Goal: Book appointment/travel/reservation

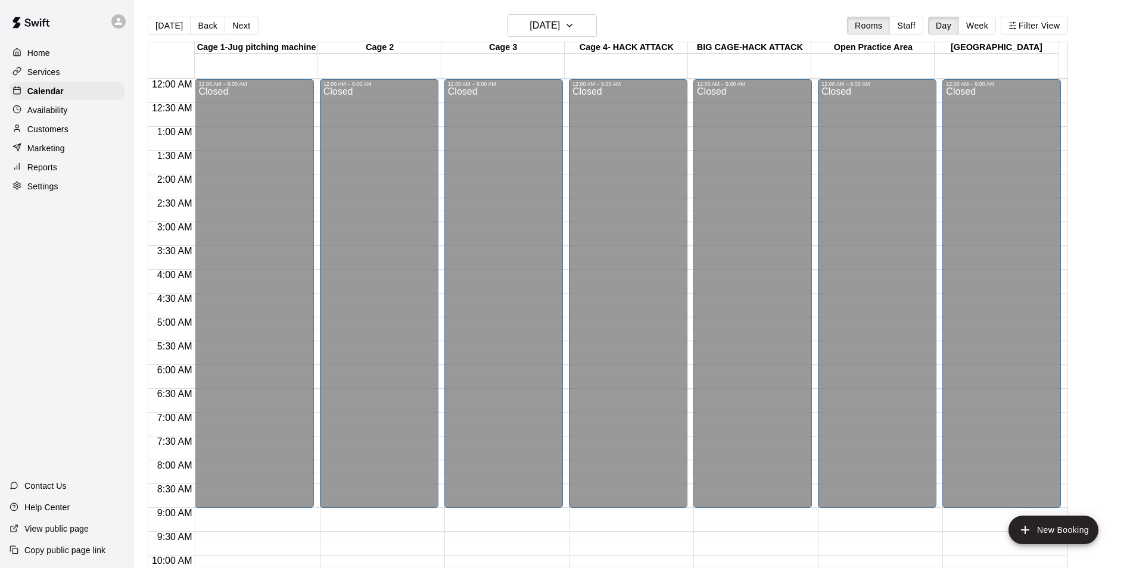
scroll to position [600, 0]
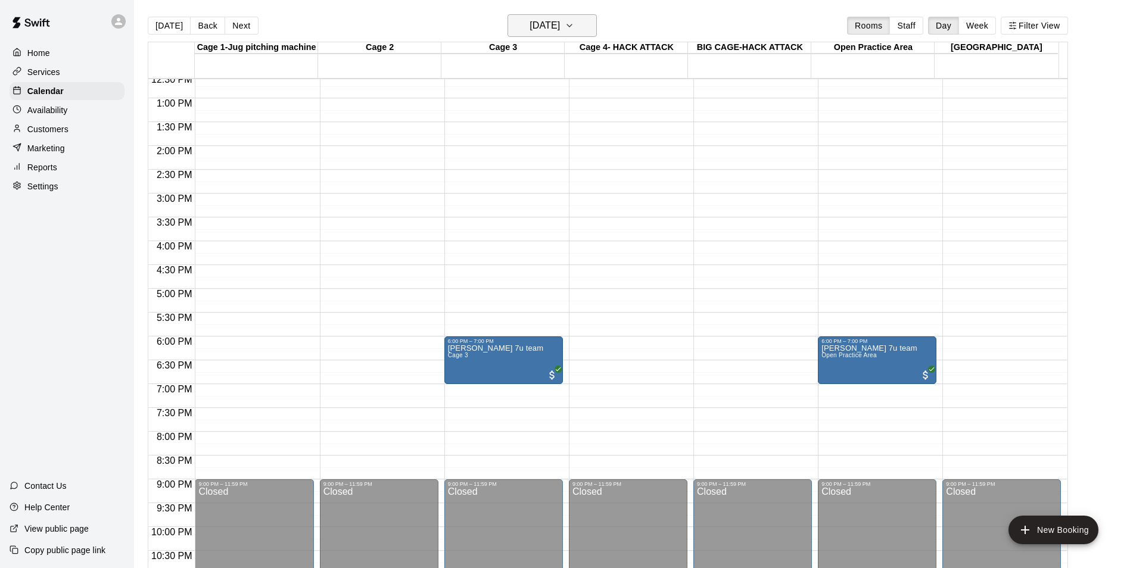
click at [574, 27] on icon "button" at bounding box center [570, 25] width 10 height 14
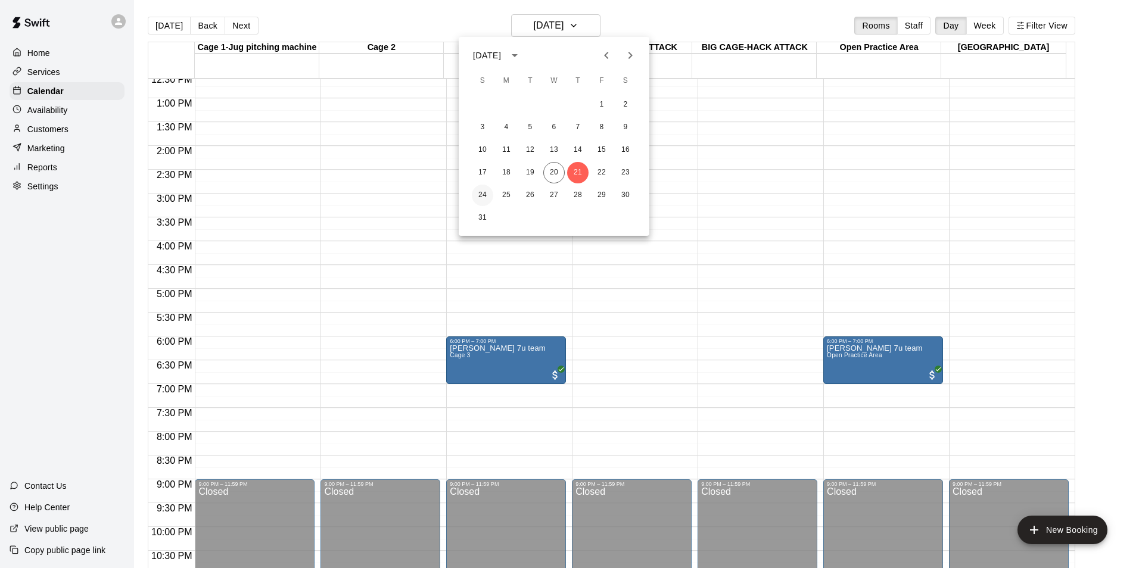
click at [481, 194] on button "24" at bounding box center [482, 195] width 21 height 21
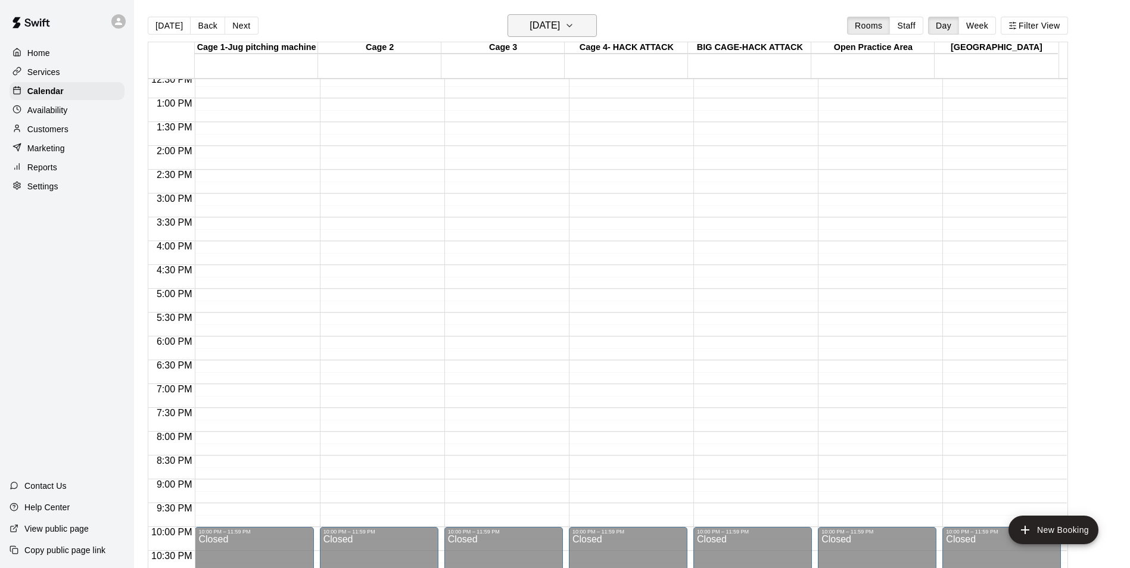
click at [574, 24] on icon "button" at bounding box center [570, 25] width 10 height 14
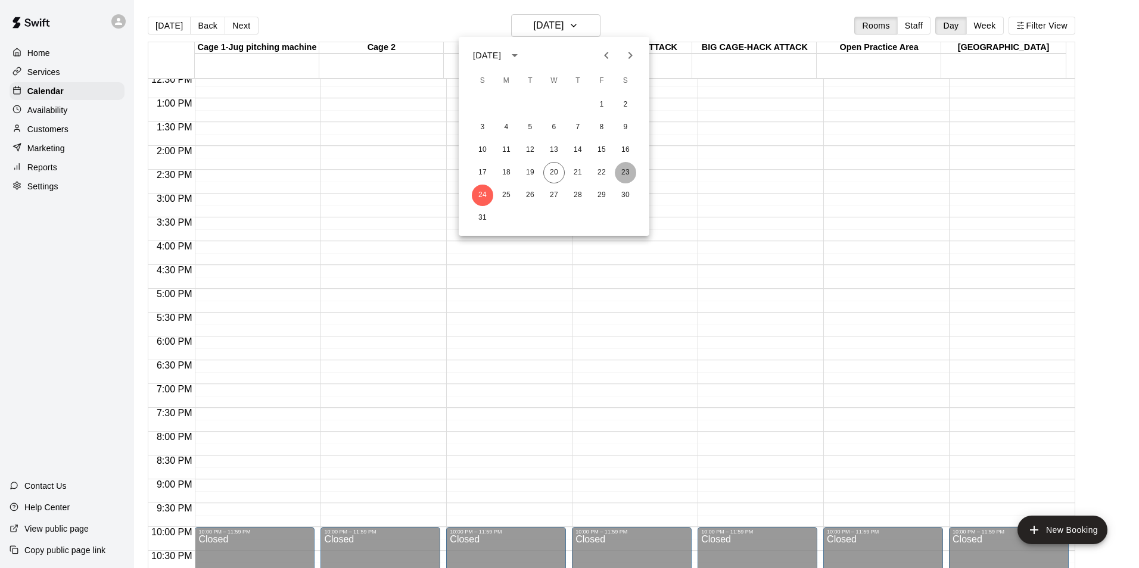
click at [627, 167] on button "23" at bounding box center [625, 172] width 21 height 21
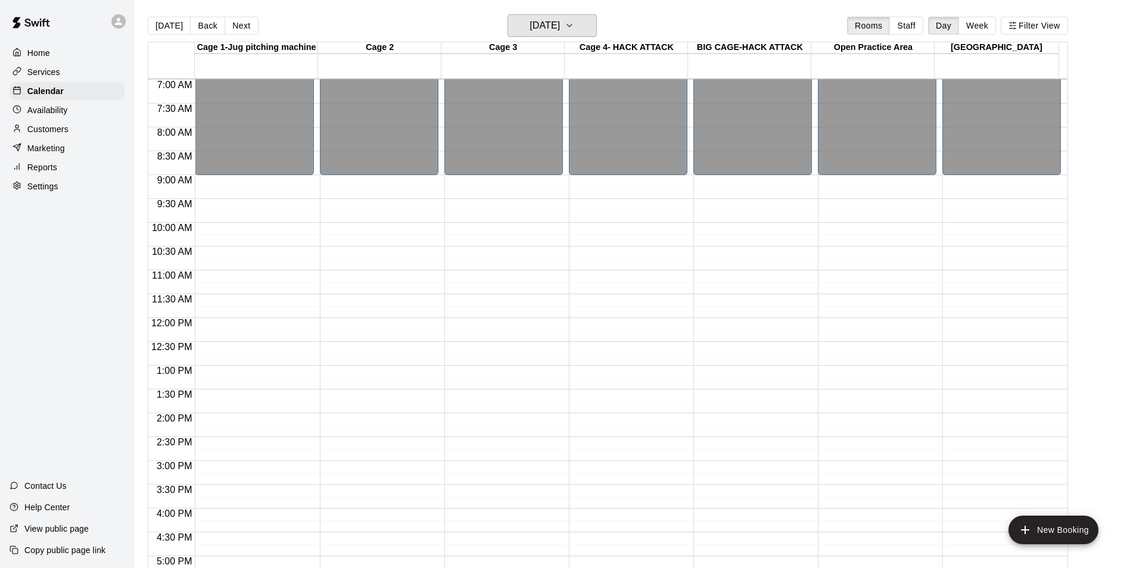
scroll to position [481, 0]
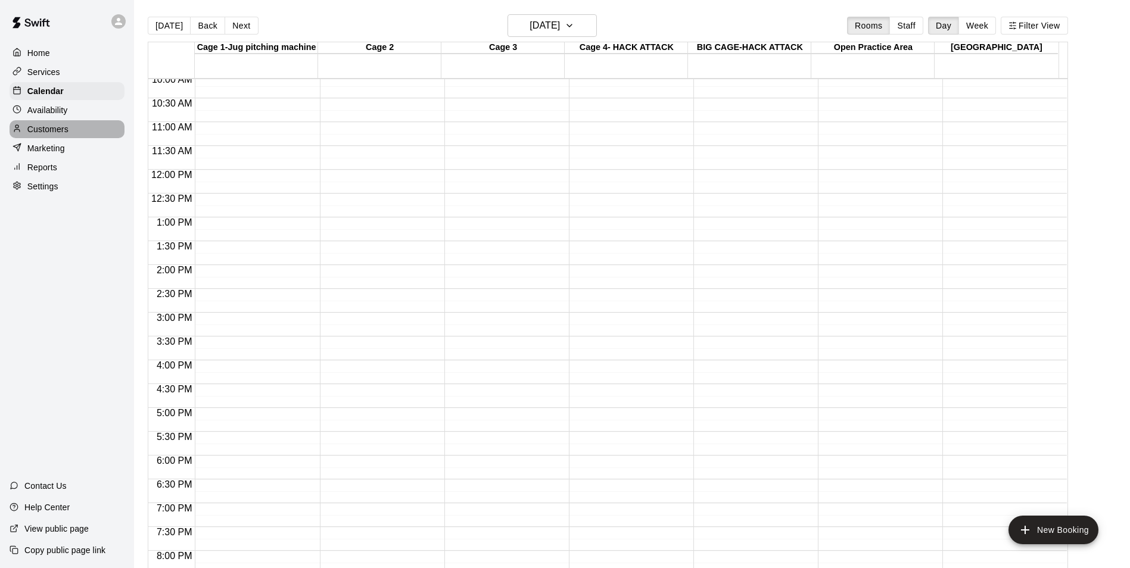
click at [63, 127] on p "Customers" at bounding box center [47, 129] width 41 height 12
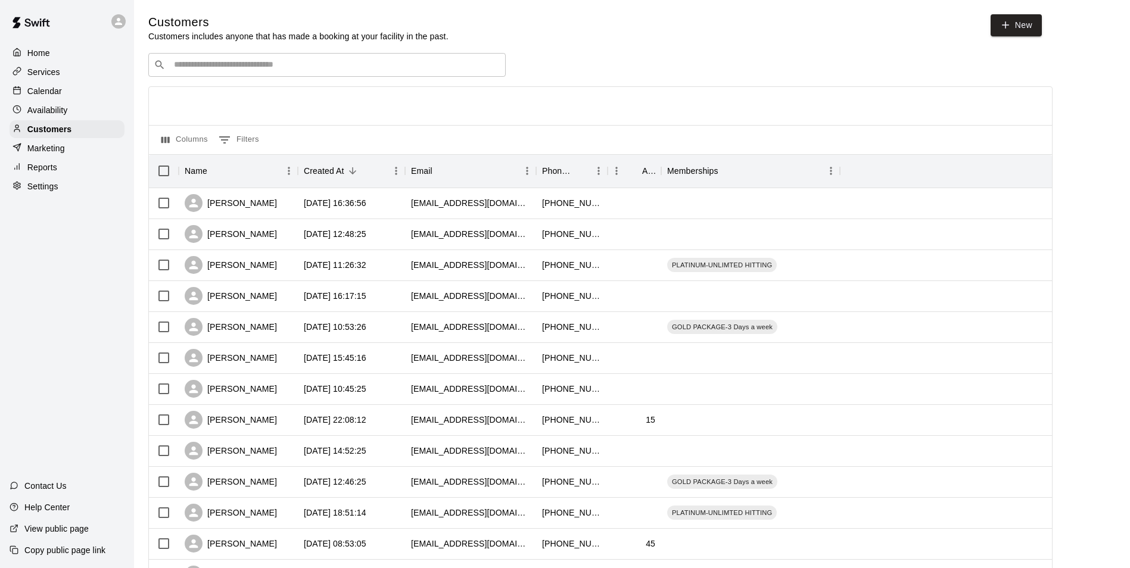
click at [311, 68] on input "Search customers by name or email" at bounding box center [335, 65] width 330 height 12
type input "*"
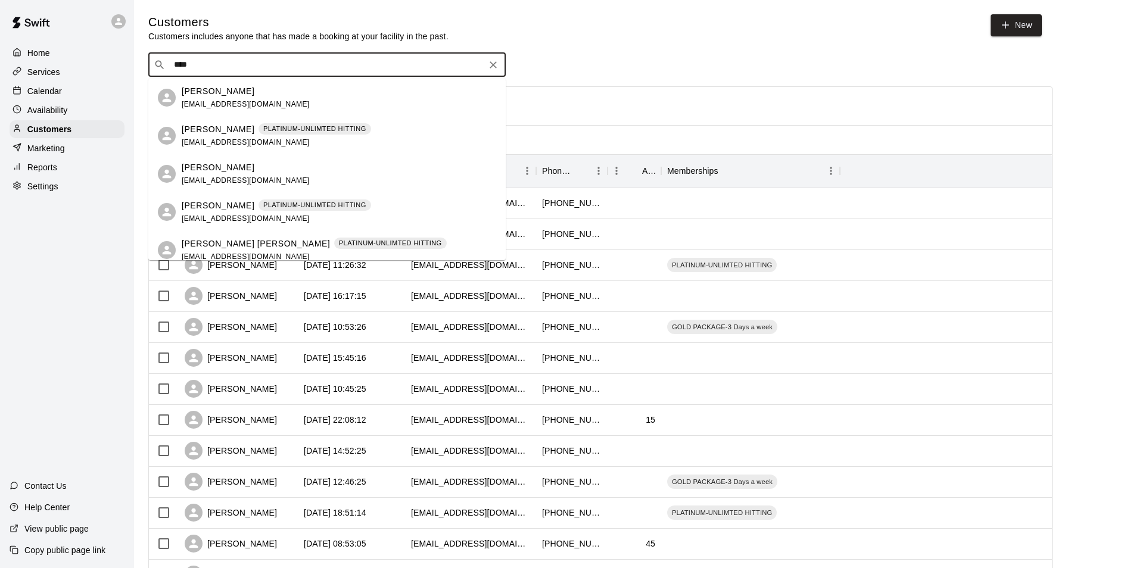
type input "****"
click at [627, 51] on div "Customers Customers includes anyone that has made a booking at your facility in…" at bounding box center [631, 504] width 967 height 980
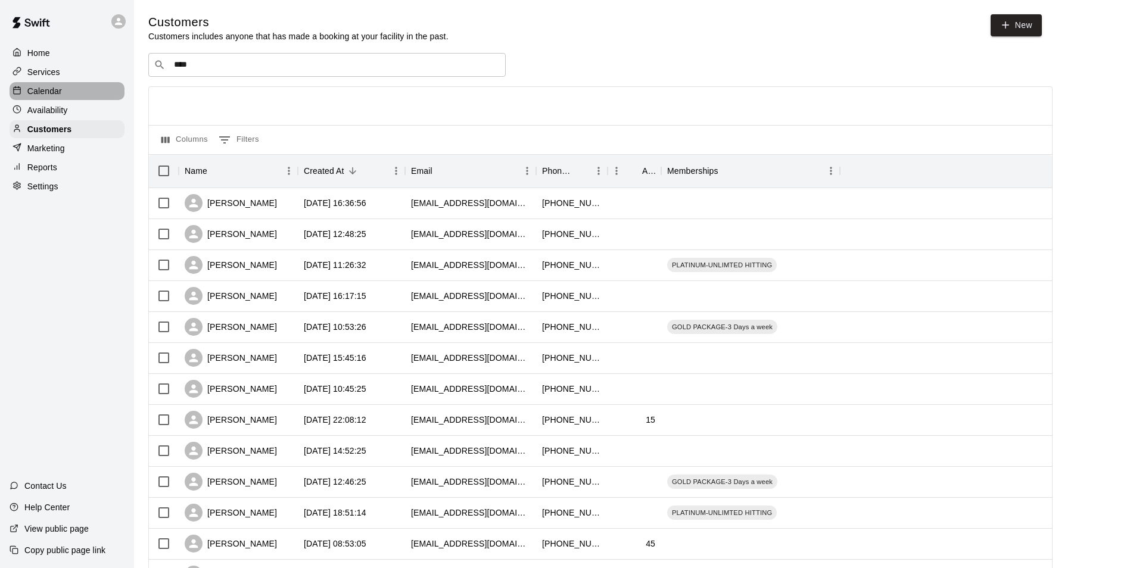
click at [49, 99] on div "Calendar" at bounding box center [67, 91] width 115 height 18
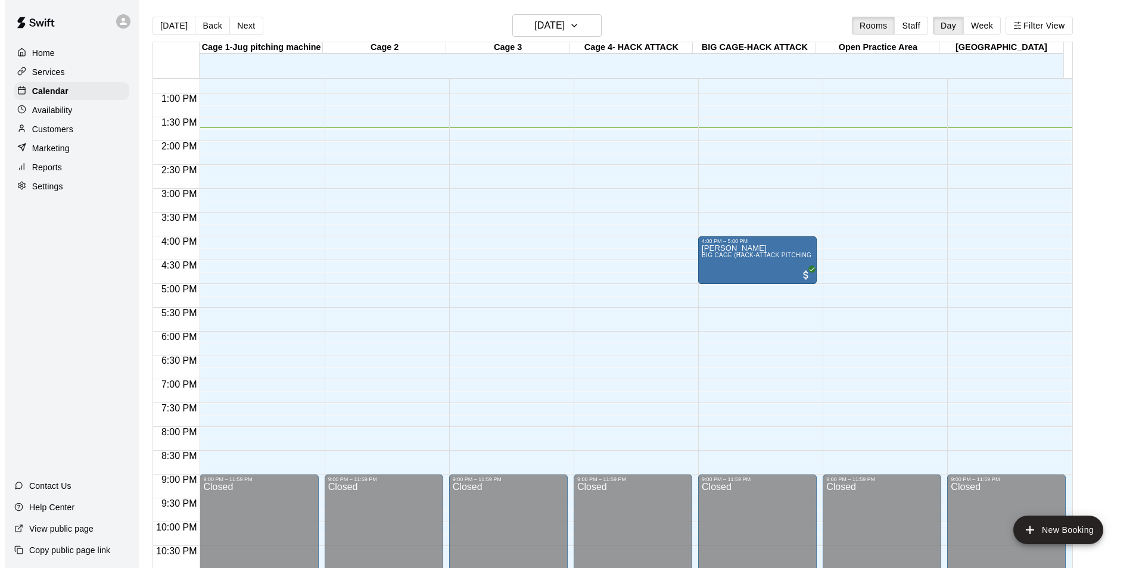
scroll to position [546, 0]
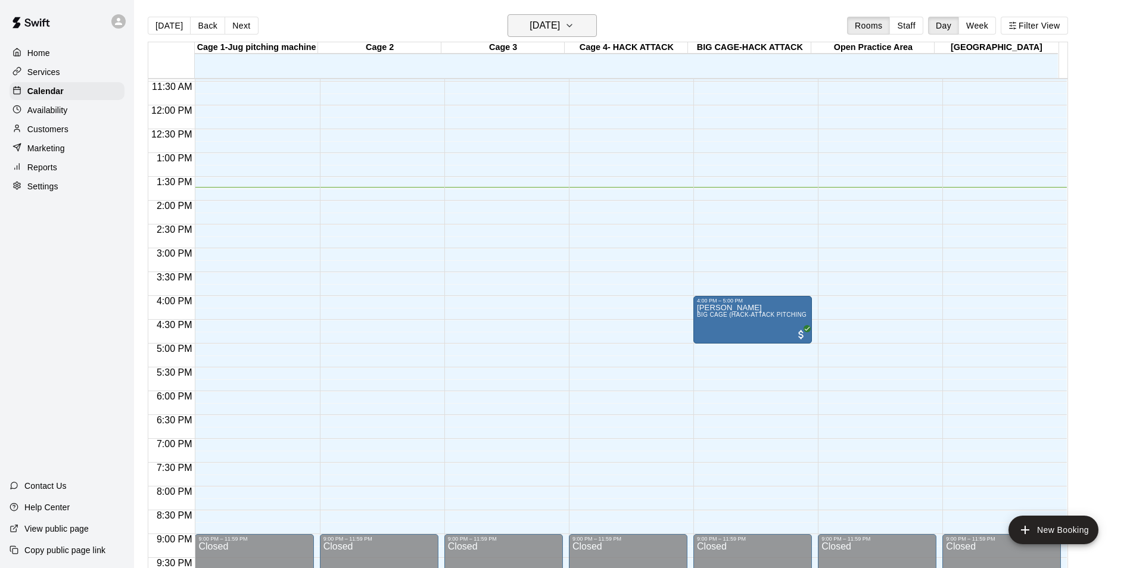
click at [572, 25] on icon "button" at bounding box center [569, 25] width 5 height 2
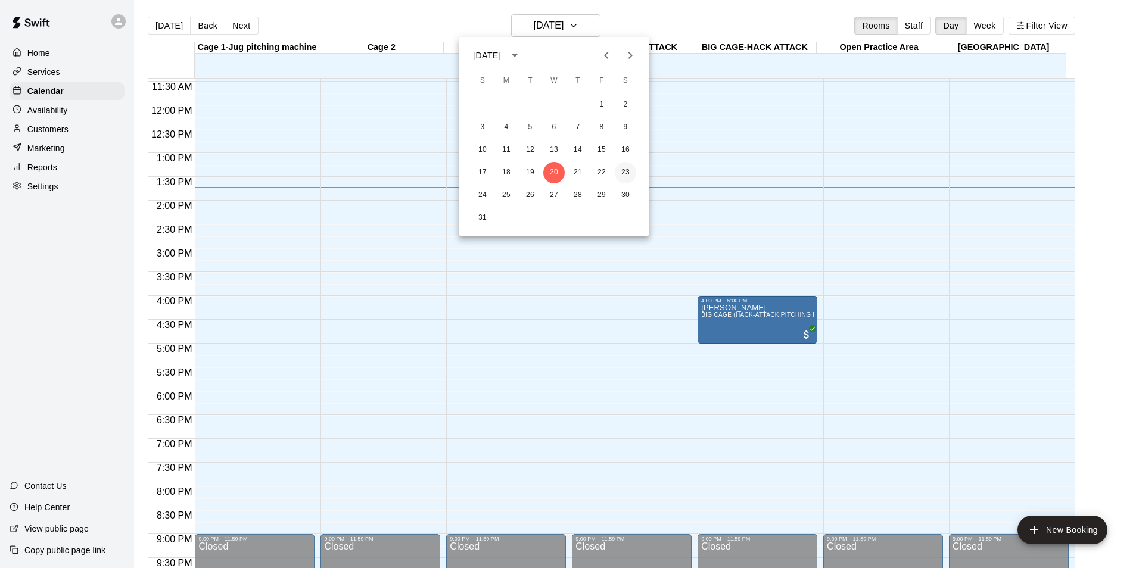
click at [628, 171] on button "23" at bounding box center [625, 172] width 21 height 21
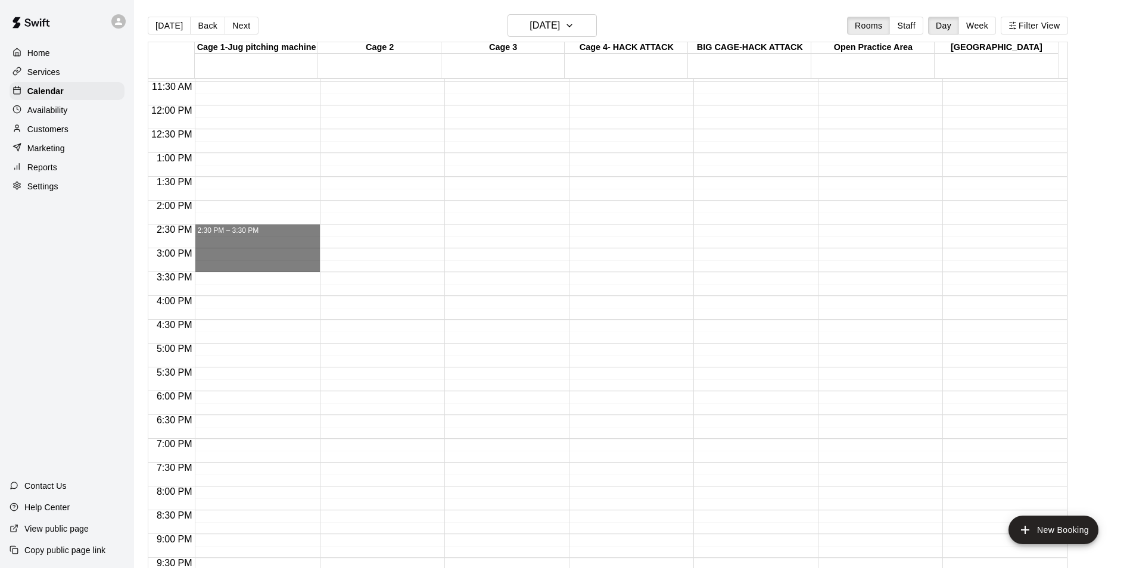
drag, startPoint x: 247, startPoint y: 229, endPoint x: 246, endPoint y: 272, distance: 42.9
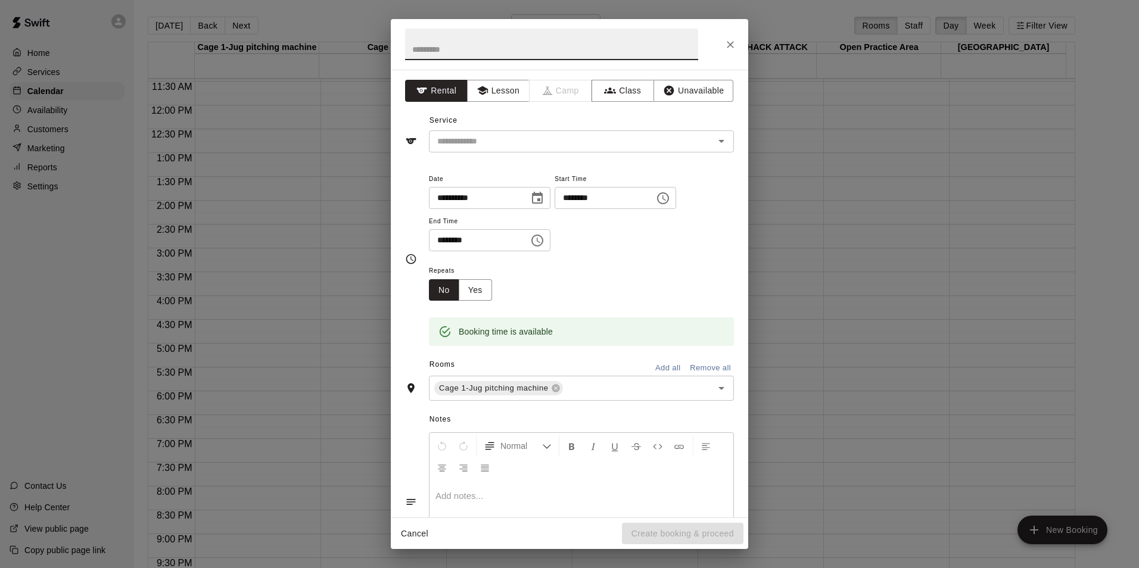
click at [443, 45] on input "text" at bounding box center [551, 45] width 293 height 32
type input "*"
type input "**********"
click at [503, 145] on input "text" at bounding box center [563, 141] width 263 height 15
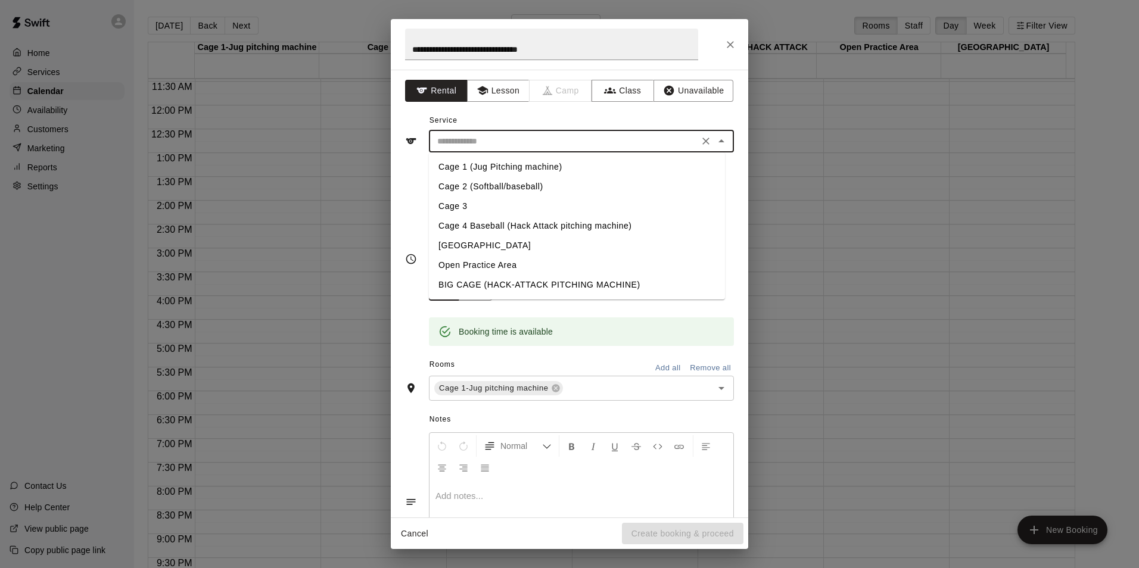
click at [498, 164] on li "Cage 1 (Jug Pitching machine)" at bounding box center [577, 167] width 296 height 20
type input "**********"
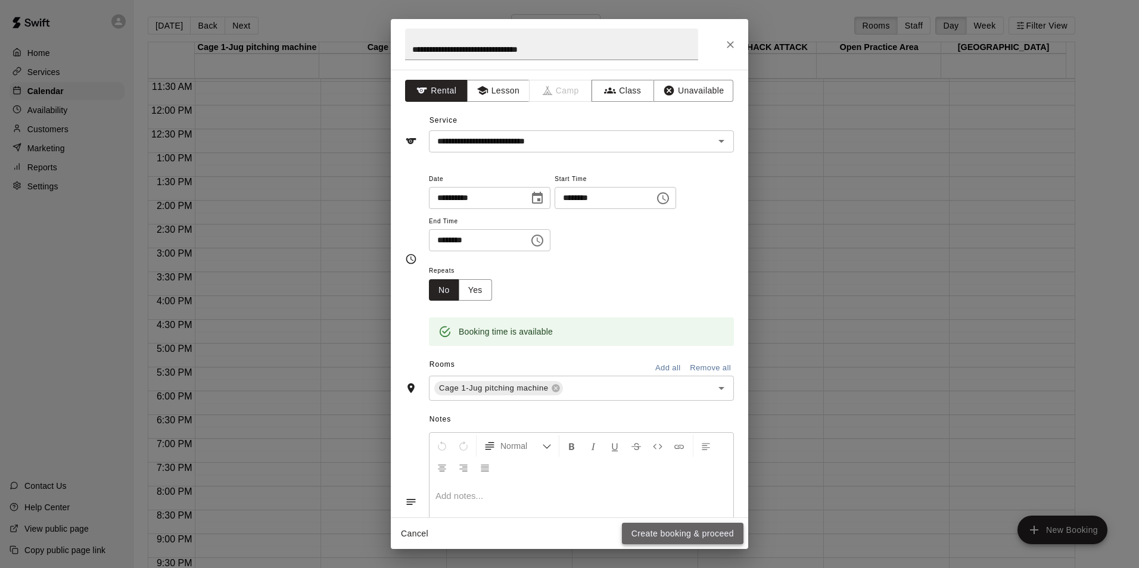
click at [686, 534] on button "Create booking & proceed" at bounding box center [683, 534] width 122 height 22
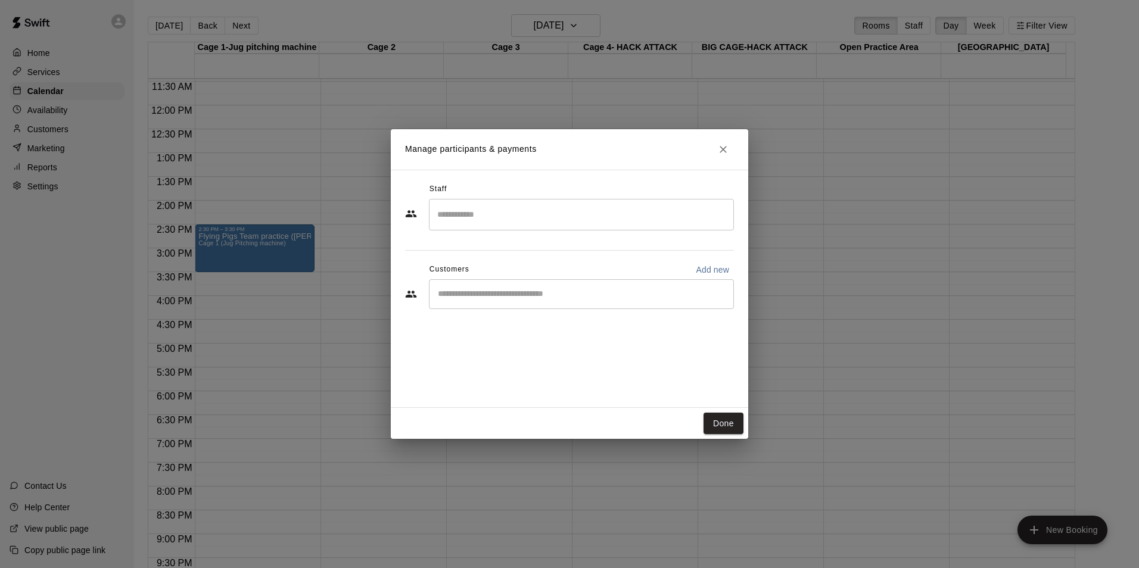
click at [485, 294] on input "Start typing to search customers..." at bounding box center [581, 294] width 294 height 12
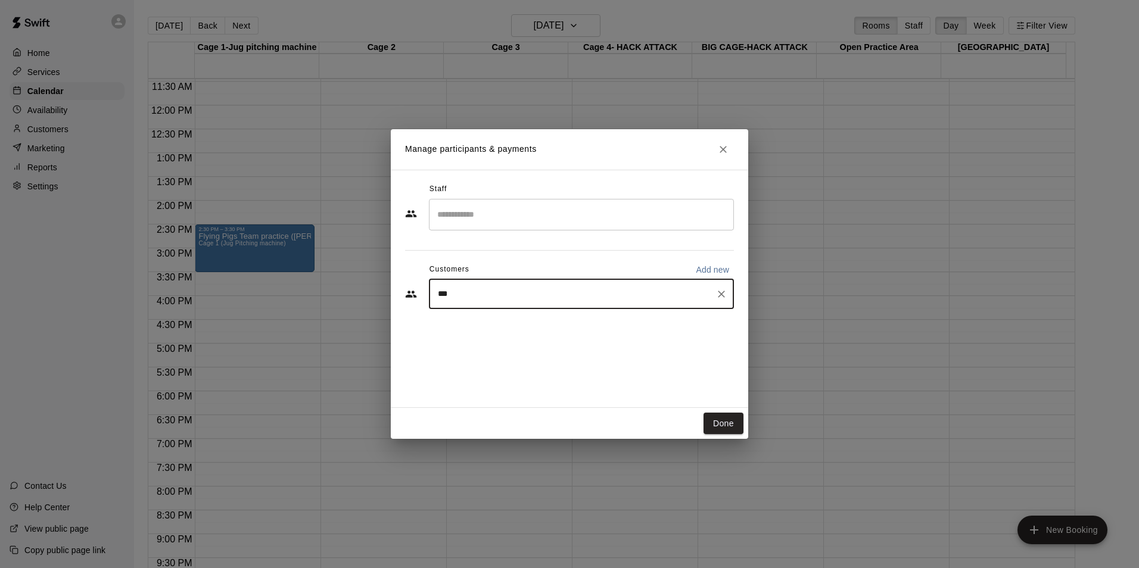
type input "****"
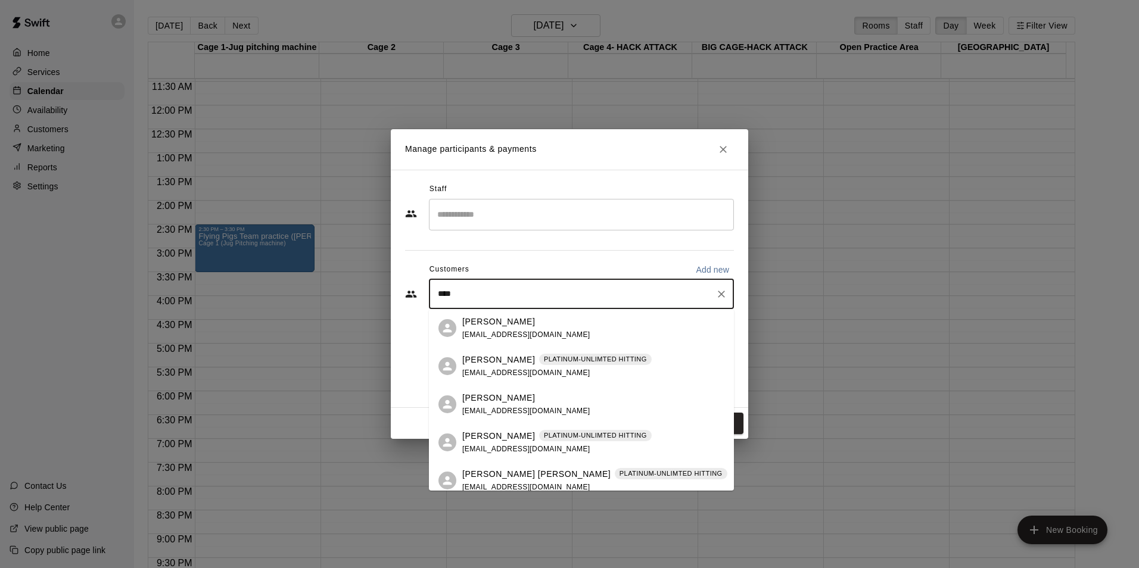
click at [501, 325] on p "[PERSON_NAME]" at bounding box center [498, 322] width 73 height 13
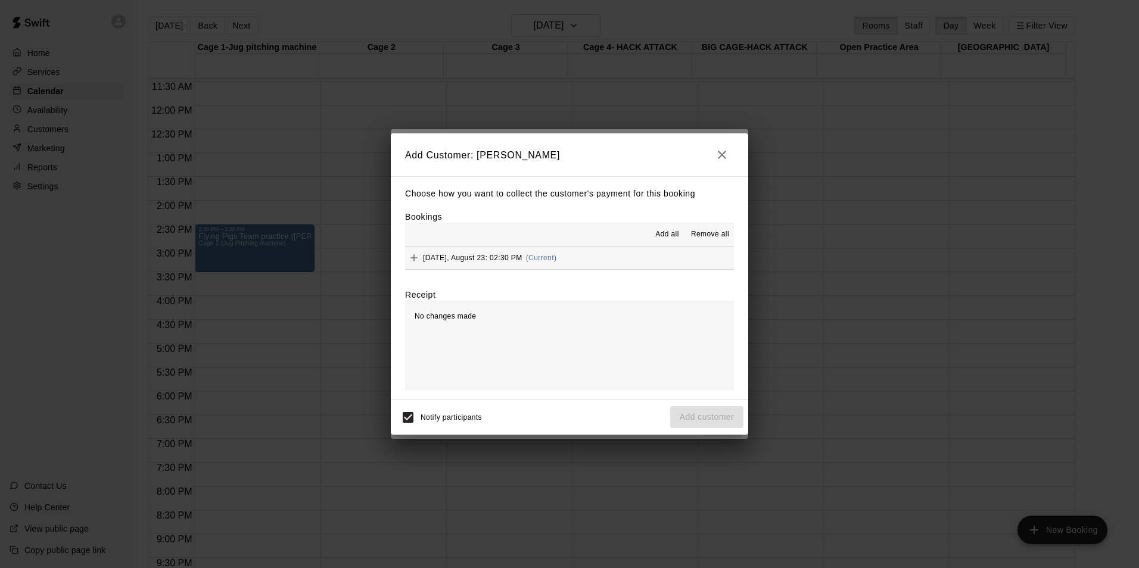
click at [440, 257] on span "[DATE], August 23: 02:30 PM" at bounding box center [472, 258] width 99 height 8
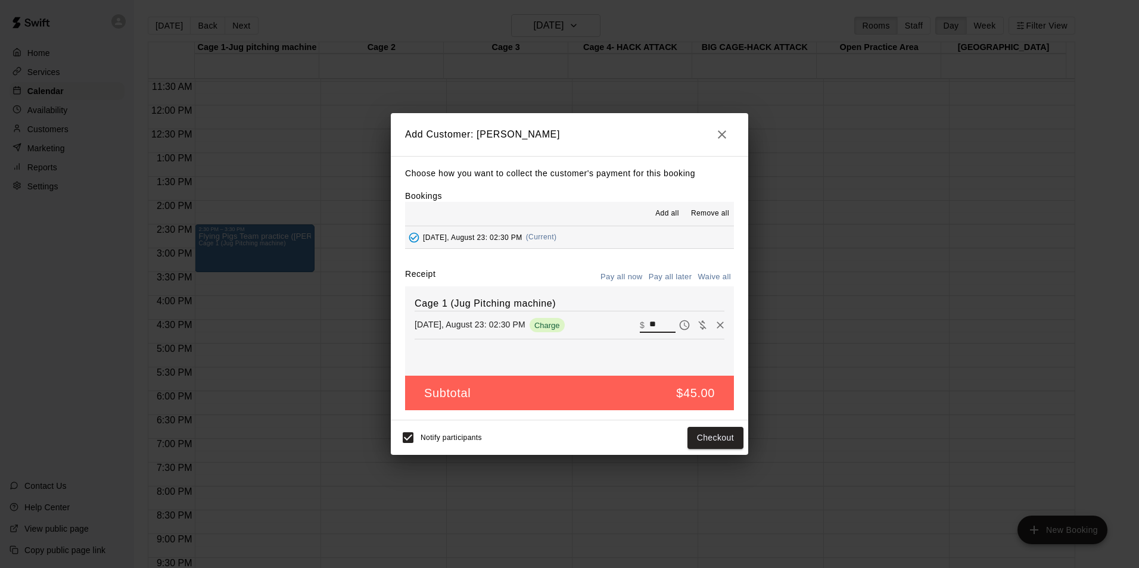
drag, startPoint x: 652, startPoint y: 325, endPoint x: 593, endPoint y: 334, distance: 59.1
click at [593, 334] on div "[DATE], August 23: 02:30 PM Charge ​ $ **" at bounding box center [570, 325] width 310 height 18
type input "*****"
click at [677, 276] on button "Pay all later" at bounding box center [670, 277] width 49 height 18
click at [723, 436] on button "Add customer" at bounding box center [706, 438] width 73 height 22
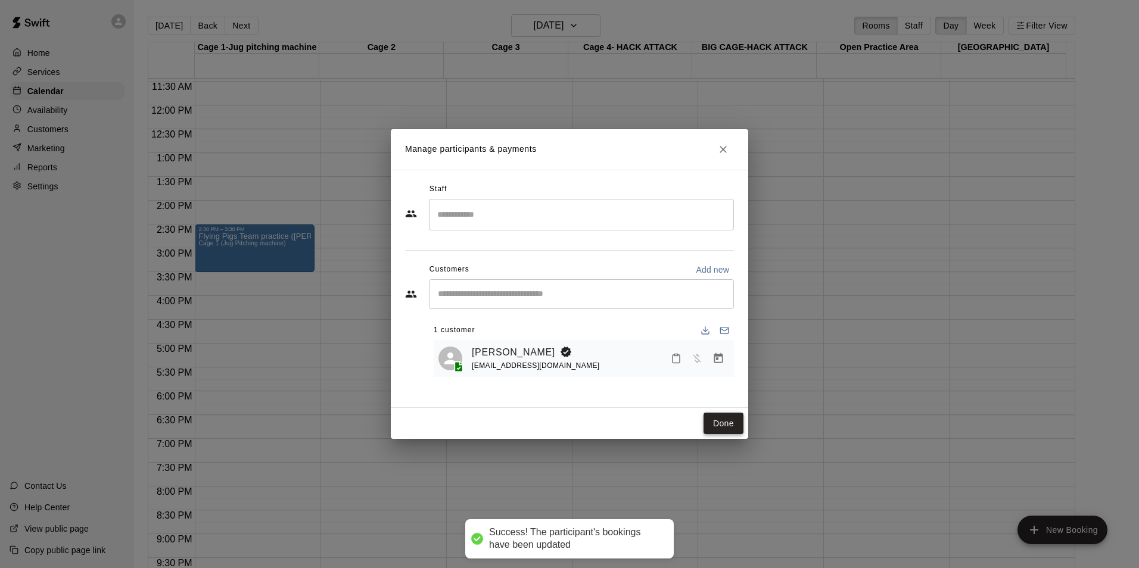
click at [727, 424] on button "Done" at bounding box center [723, 424] width 40 height 22
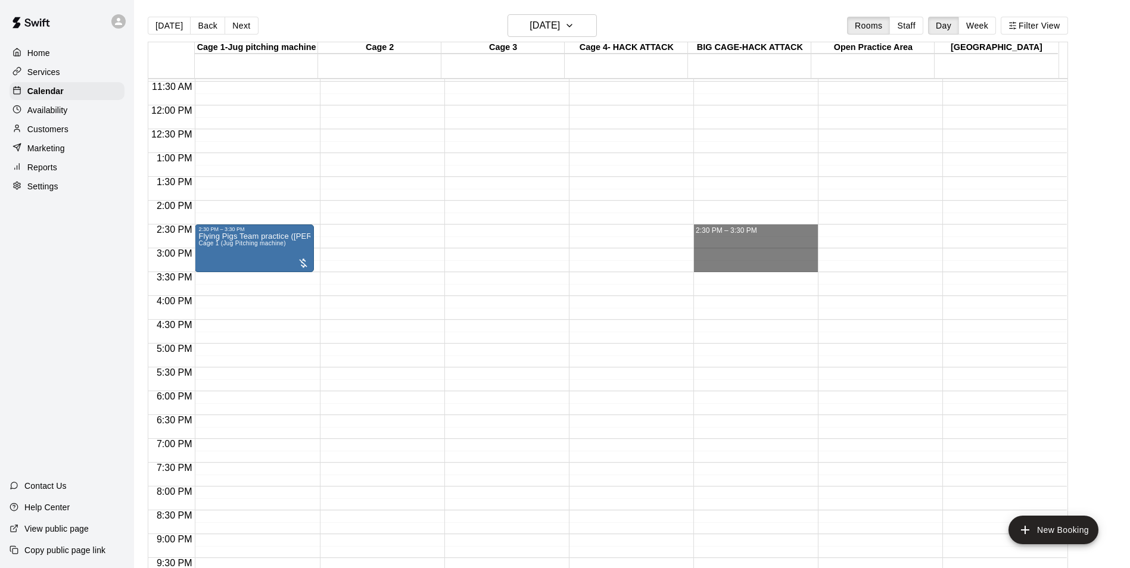
drag, startPoint x: 746, startPoint y: 229, endPoint x: 748, endPoint y: 266, distance: 36.4
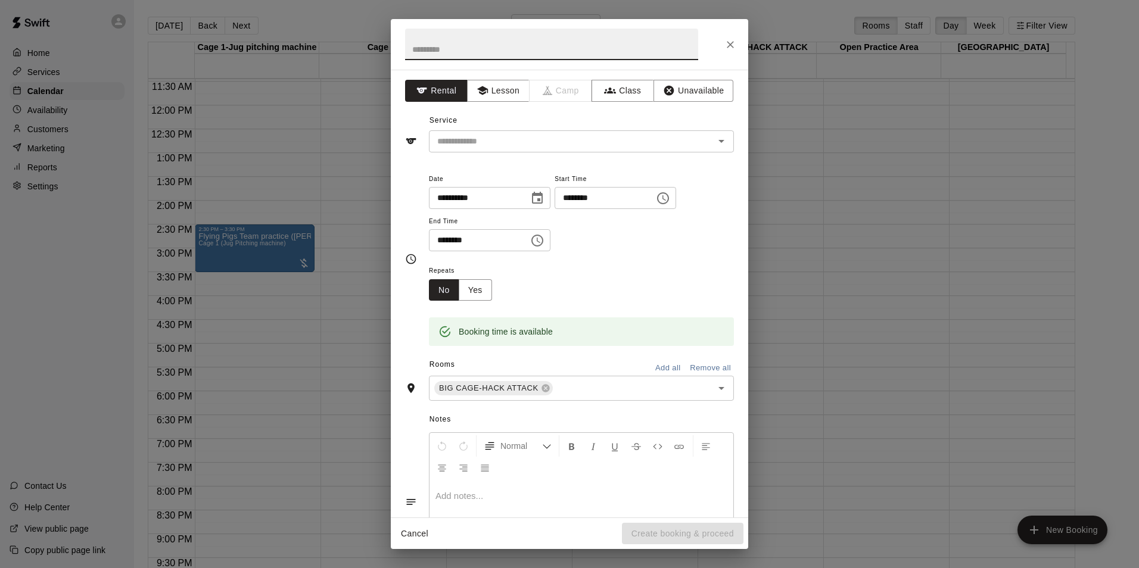
click at [452, 48] on input "text" at bounding box center [551, 45] width 293 height 32
type input "**********"
click at [543, 136] on input "text" at bounding box center [563, 141] width 263 height 15
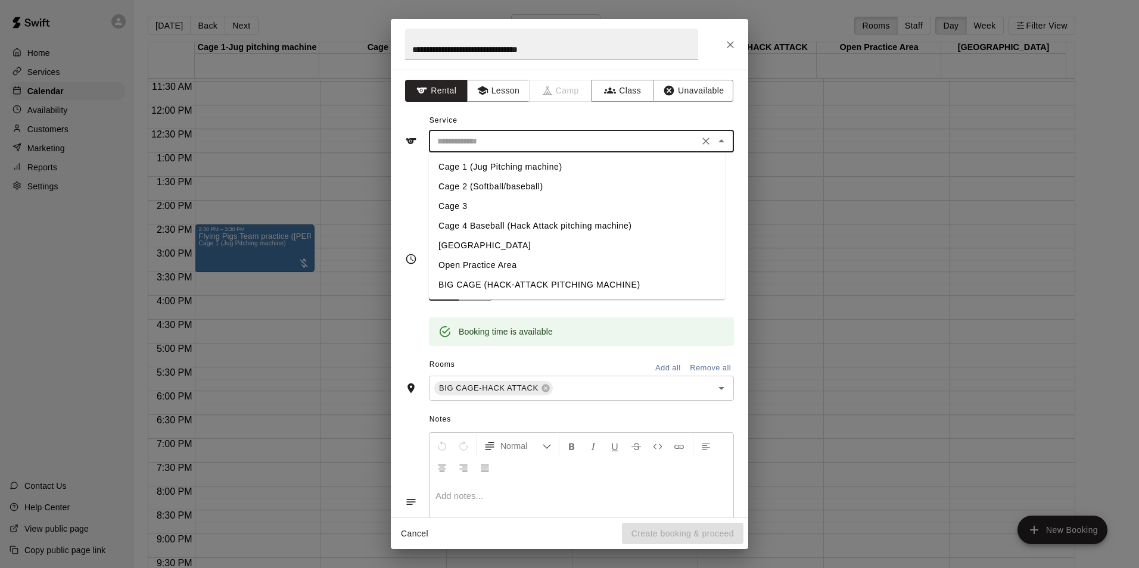
click at [471, 278] on li "BIG CAGE (HACK-ATTACK PITCHING MACHINE)" at bounding box center [577, 285] width 296 height 20
type input "**********"
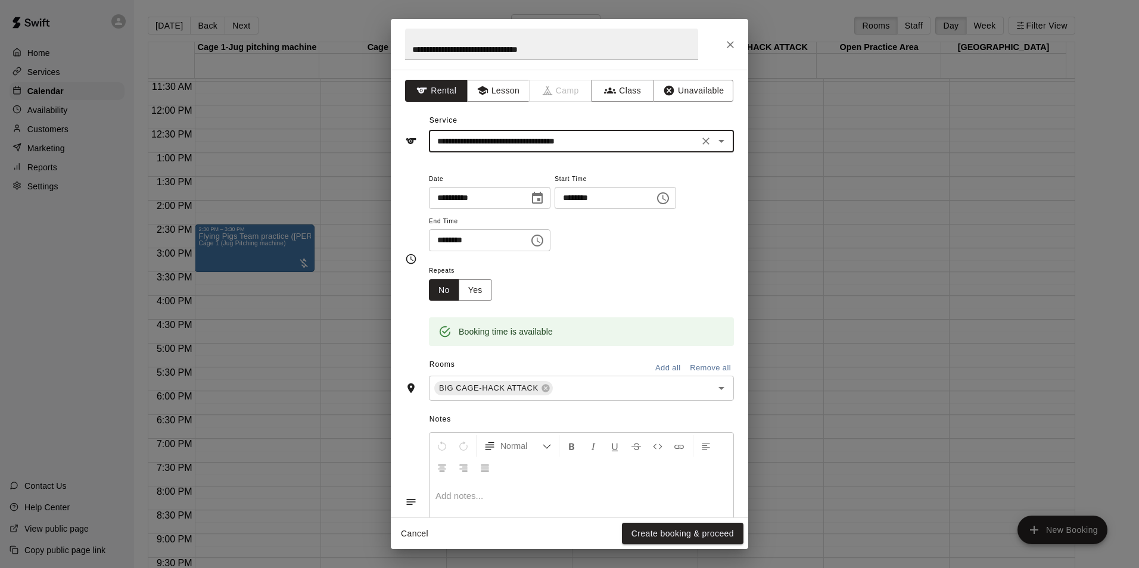
click at [592, 298] on div "Repeats No Yes" at bounding box center [581, 282] width 305 height 38
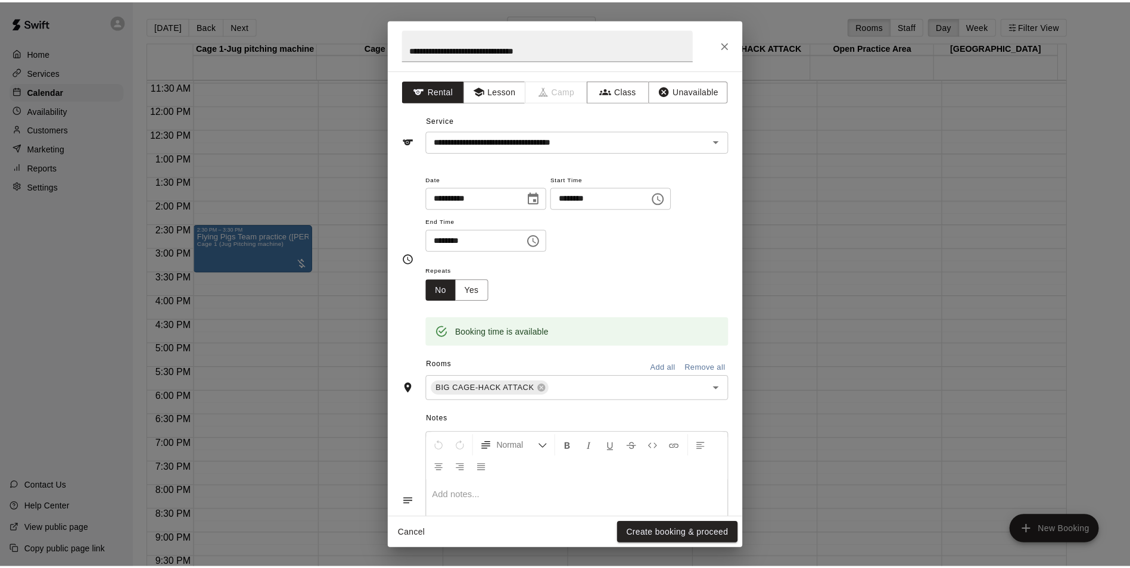
scroll to position [76, 0]
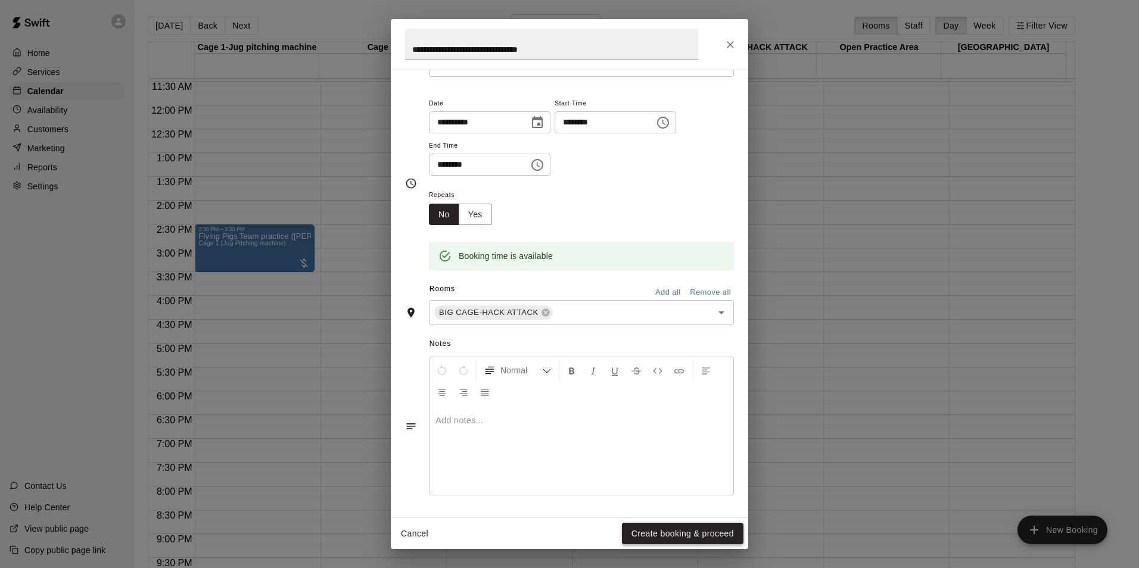
click at [690, 530] on button "Create booking & proceed" at bounding box center [683, 534] width 122 height 22
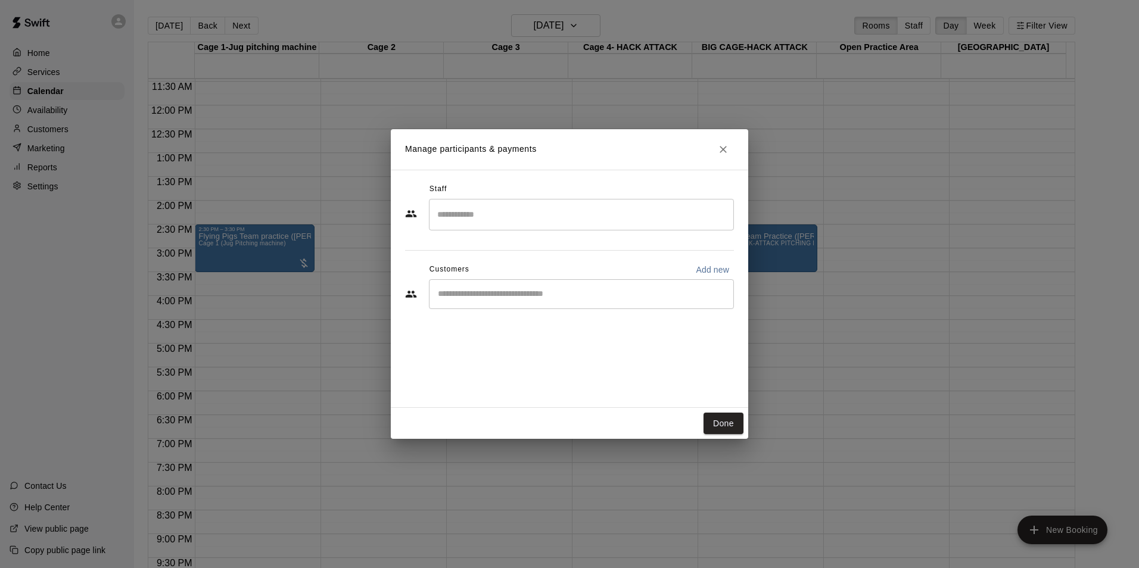
click at [481, 295] on input "Start typing to search customers..." at bounding box center [581, 294] width 294 height 12
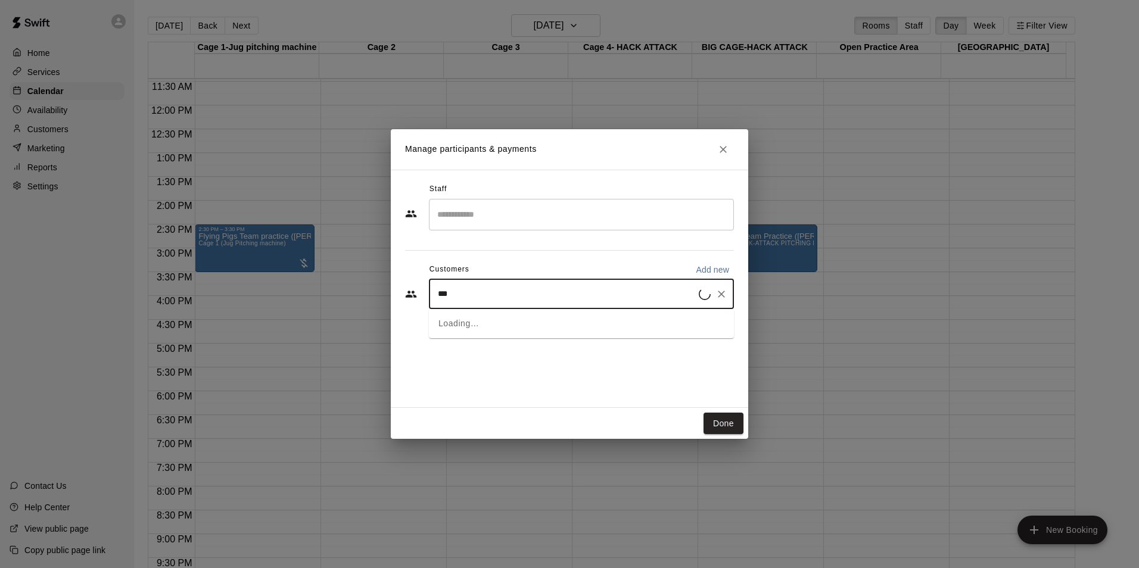
type input "****"
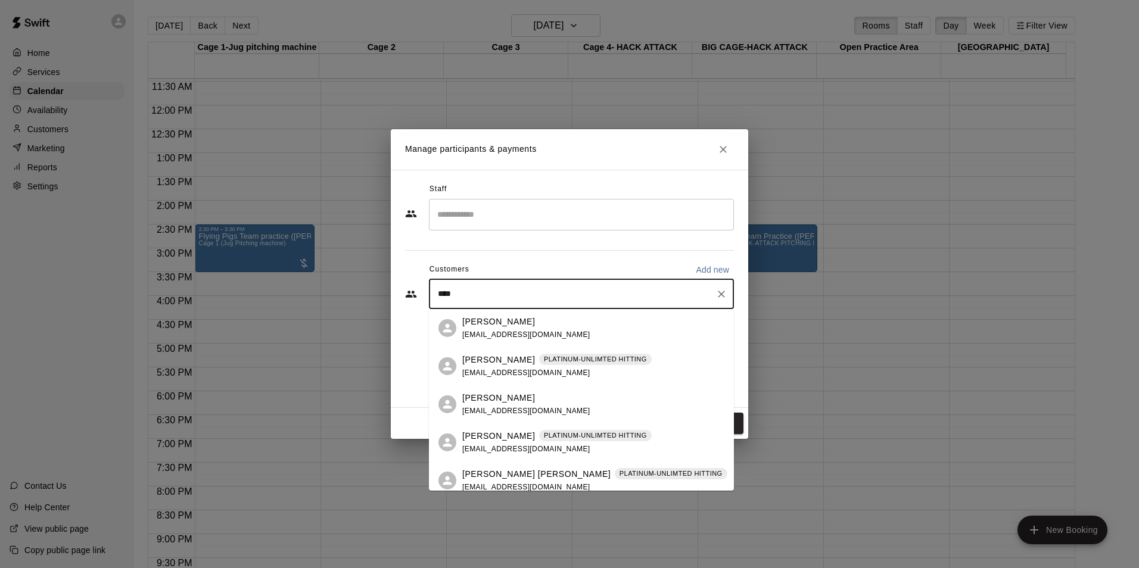
click at [495, 333] on span "[EMAIL_ADDRESS][DOMAIN_NAME]" at bounding box center [526, 335] width 128 height 8
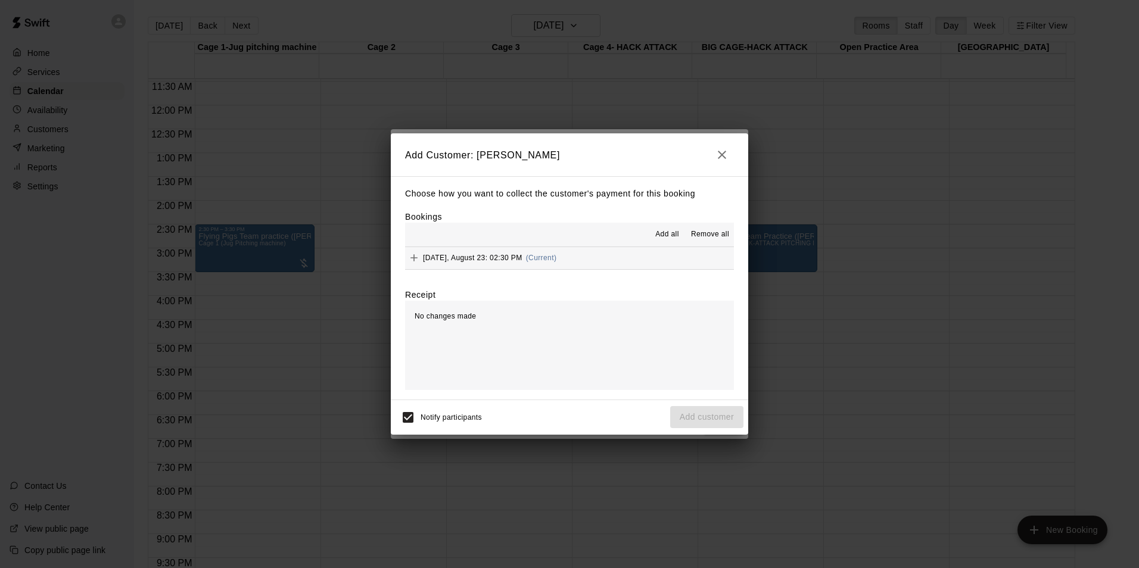
click at [476, 254] on span "[DATE], August 23: 02:30 PM" at bounding box center [472, 258] width 99 height 8
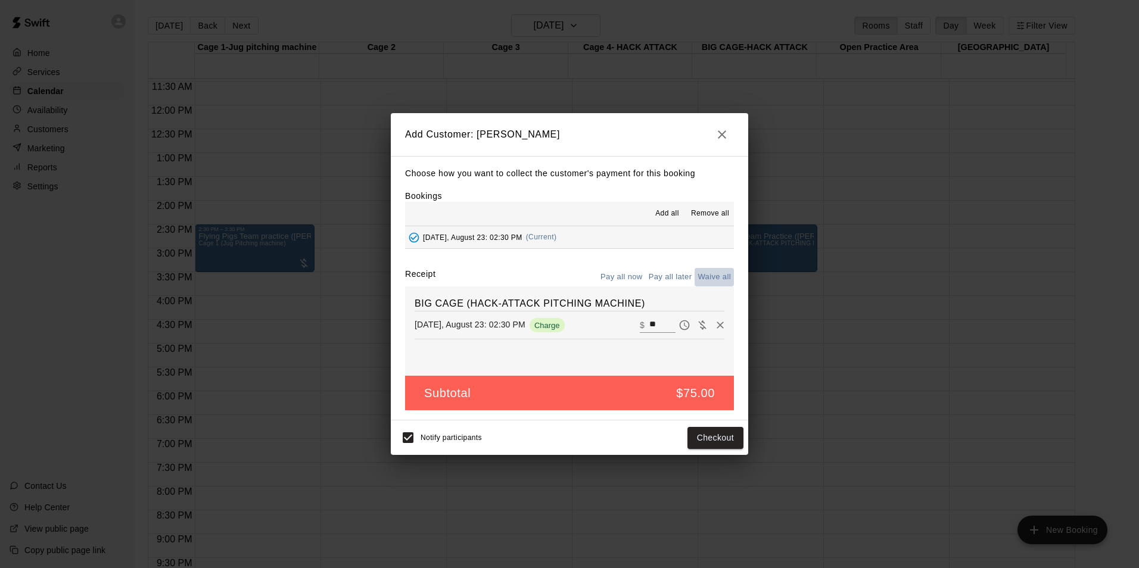
click at [708, 274] on button "Waive all" at bounding box center [714, 277] width 39 height 18
type input "*"
click at [699, 437] on button "Add customer" at bounding box center [706, 438] width 73 height 22
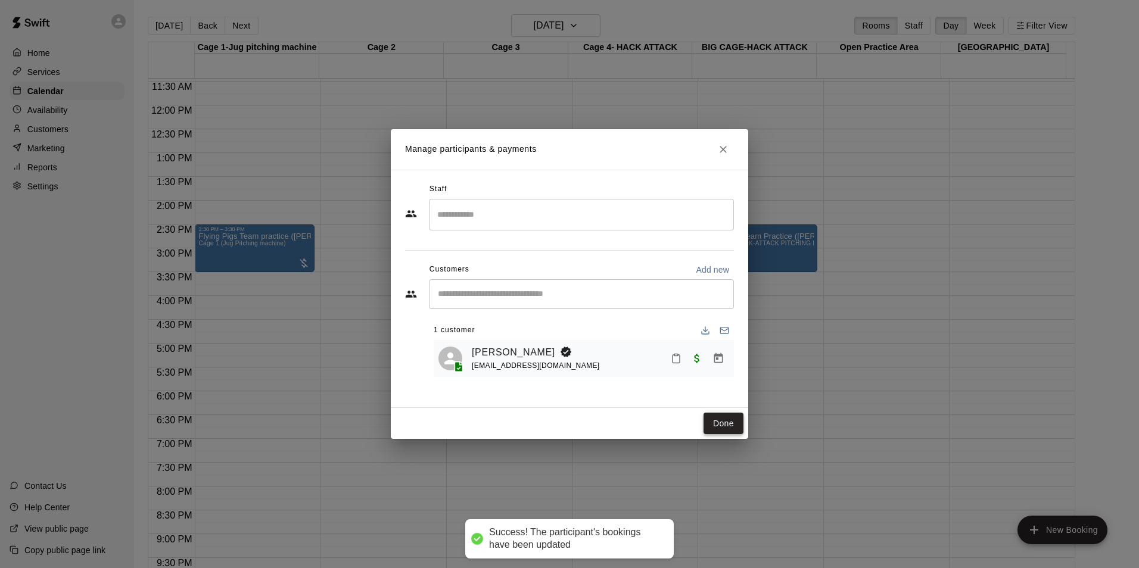
click at [717, 419] on button "Done" at bounding box center [723, 424] width 40 height 22
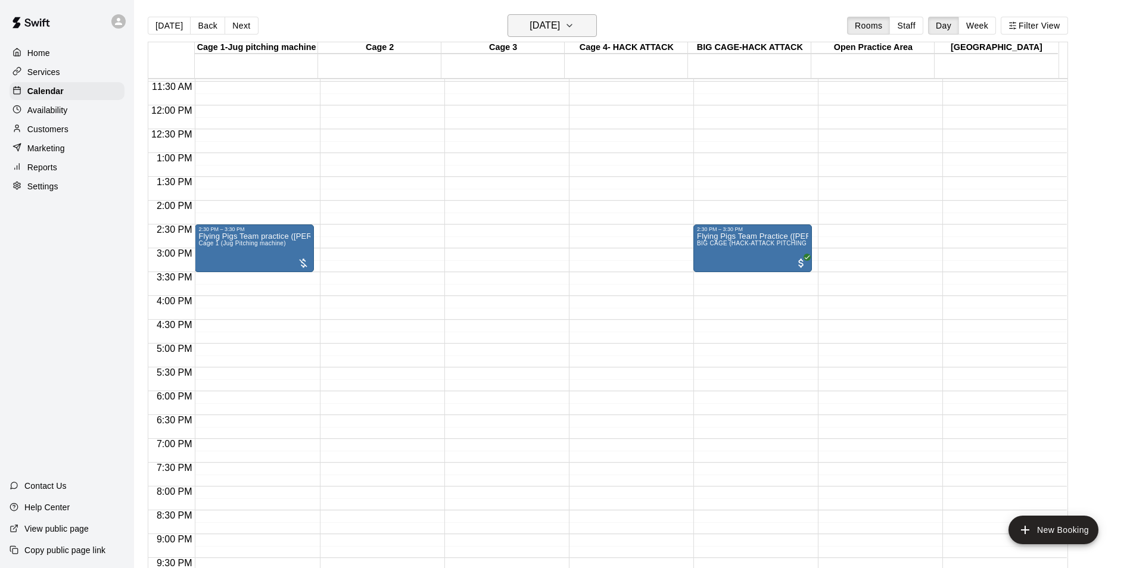
click at [574, 26] on icon "button" at bounding box center [570, 25] width 10 height 14
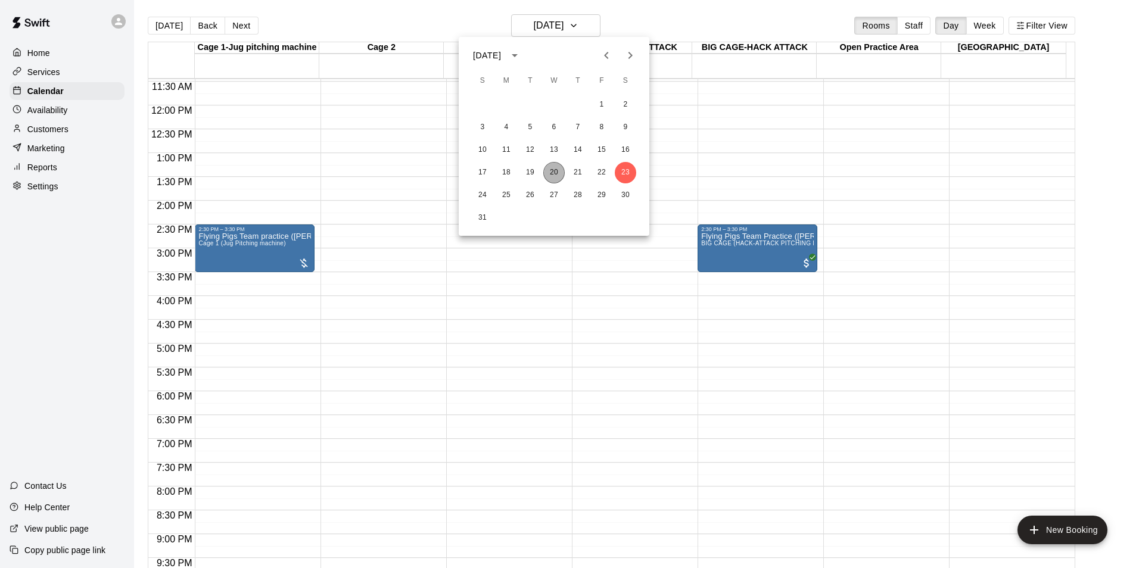
click at [548, 173] on button "20" at bounding box center [553, 172] width 21 height 21
